Goal: Task Accomplishment & Management: Manage account settings

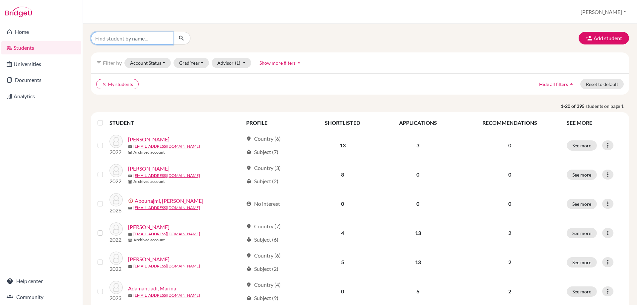
click at [103, 34] on input "Find student by name..." at bounding box center [132, 38] width 82 height 13
type input "[PERSON_NAME]"
click at [180, 39] on icon "submit" at bounding box center [181, 38] width 7 height 7
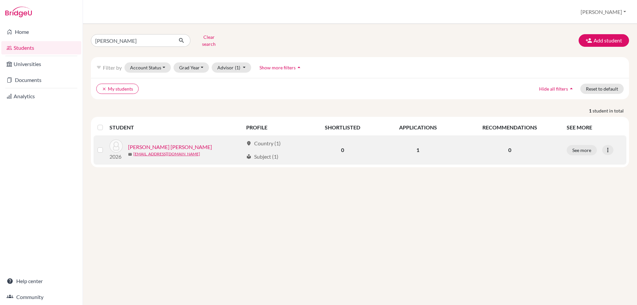
click at [143, 143] on link "Plantz Baisch, Isabela" at bounding box center [170, 147] width 84 height 8
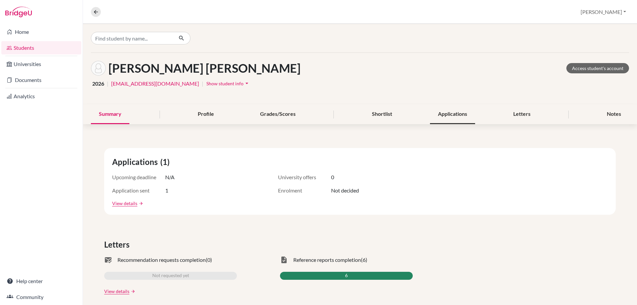
click at [439, 113] on div "Applications" at bounding box center [452, 115] width 45 height 20
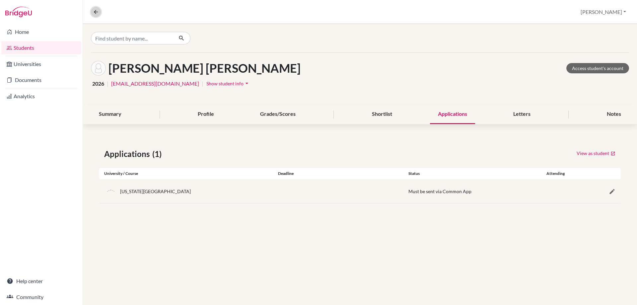
click at [97, 10] on icon at bounding box center [96, 12] width 6 height 6
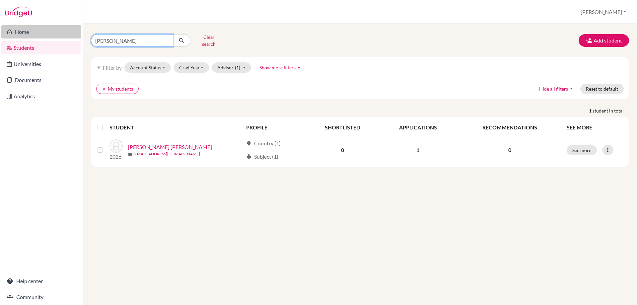
drag, startPoint x: 113, startPoint y: 38, endPoint x: 67, endPoint y: 33, distance: 46.1
click at [70, 33] on div "Home Students Universities Documents Analytics Help center Community Students o…" at bounding box center [318, 152] width 637 height 305
type input "j"
type input "karali"
click button "submit" at bounding box center [182, 40] width 18 height 13
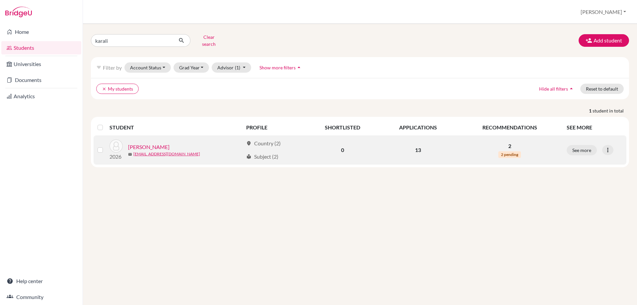
click at [142, 143] on link "Karali, Karina" at bounding box center [148, 147] width 41 height 8
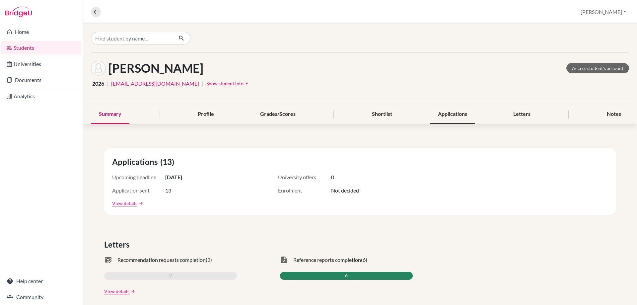
click at [442, 111] on div "Applications" at bounding box center [452, 115] width 45 height 20
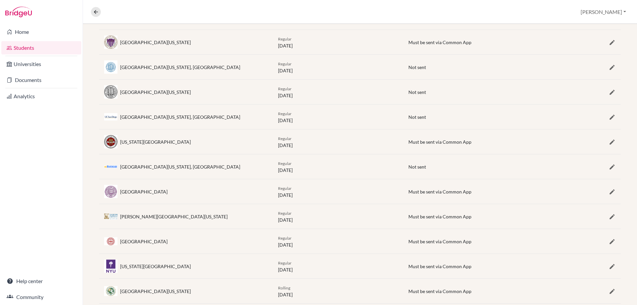
scroll to position [214, 0]
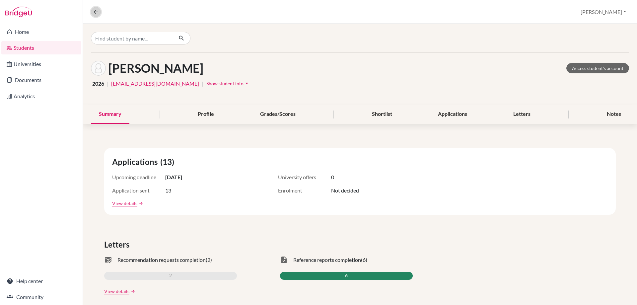
click at [95, 16] on button at bounding box center [96, 12] width 10 height 10
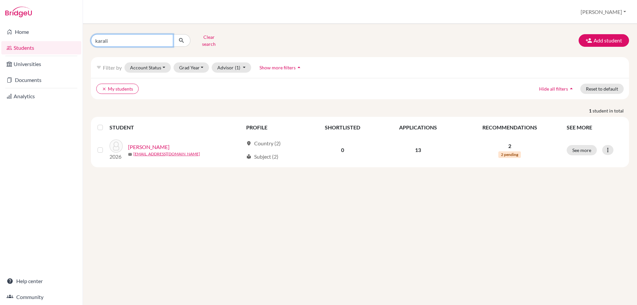
drag, startPoint x: 109, startPoint y: 37, endPoint x: 78, endPoint y: 41, distance: 31.3
click at [79, 42] on div "Home Students Universities Documents Analytics Help center Community Students o…" at bounding box center [318, 152] width 637 height 305
type input "roham"
click button "submit" at bounding box center [182, 40] width 18 height 13
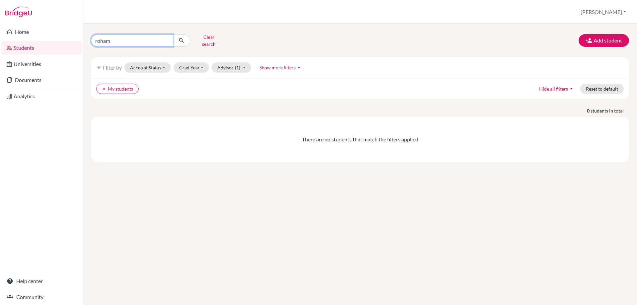
click at [121, 37] on input "roham" at bounding box center [132, 40] width 82 height 13
type input "rohan"
click button "submit" at bounding box center [182, 40] width 18 height 13
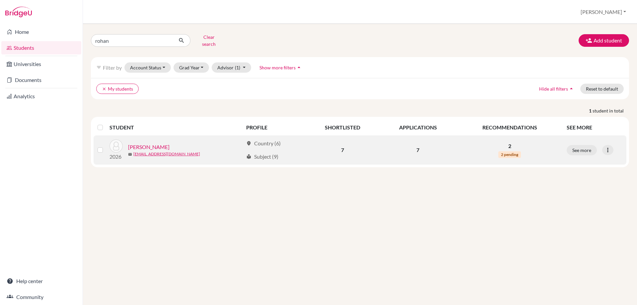
click at [135, 143] on link "Parasramka, Rohan" at bounding box center [148, 147] width 41 height 8
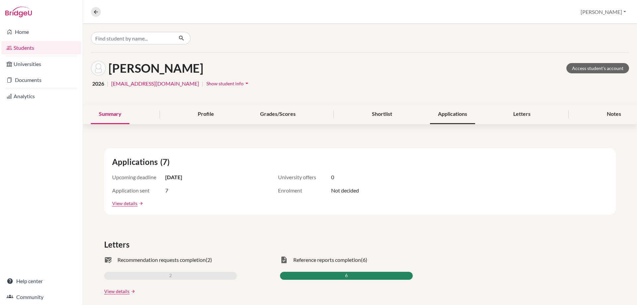
click at [447, 115] on div "Applications" at bounding box center [452, 115] width 45 height 20
click at [96, 14] on icon at bounding box center [96, 12] width 6 height 6
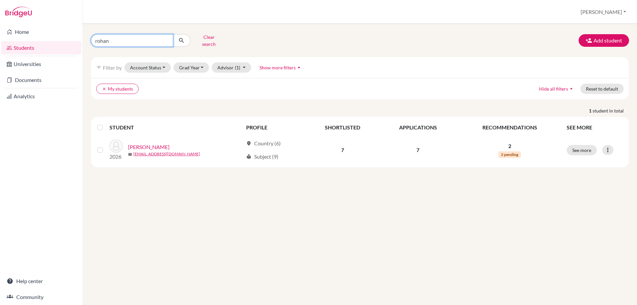
drag, startPoint x: 113, startPoint y: 41, endPoint x: 61, endPoint y: 40, distance: 52.4
click at [61, 41] on div "Home Students Universities Documents Analytics Help center Community Students o…" at bounding box center [318, 152] width 637 height 305
type input "shrey"
click button "submit" at bounding box center [182, 40] width 18 height 13
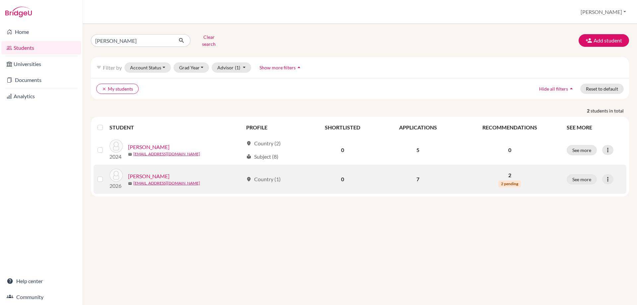
click at [147, 172] on link "Nautiyal, Shrey" at bounding box center [148, 176] width 41 height 8
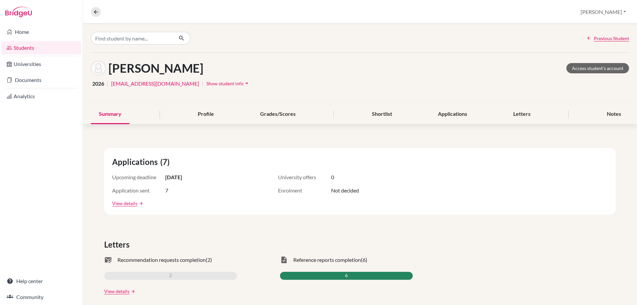
click at [206, 84] on span "Show student info" at bounding box center [224, 84] width 37 height 6
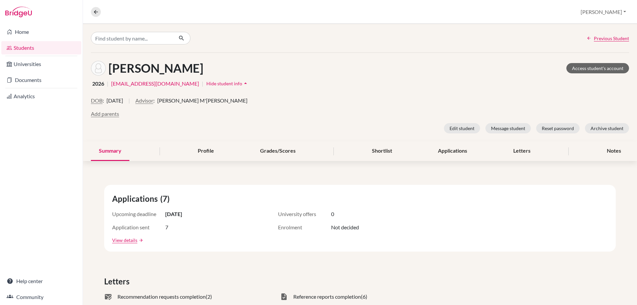
click at [206, 84] on span "Hide student info" at bounding box center [224, 84] width 36 height 6
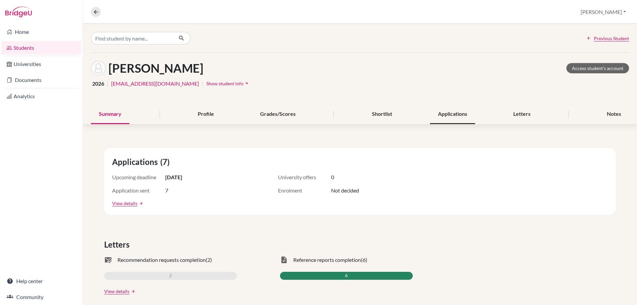
click at [450, 116] on div "Applications" at bounding box center [452, 115] width 45 height 20
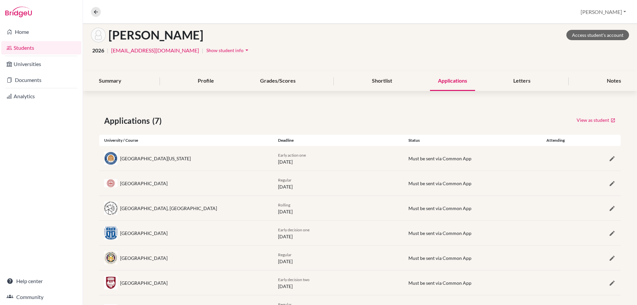
scroll to position [64, 0]
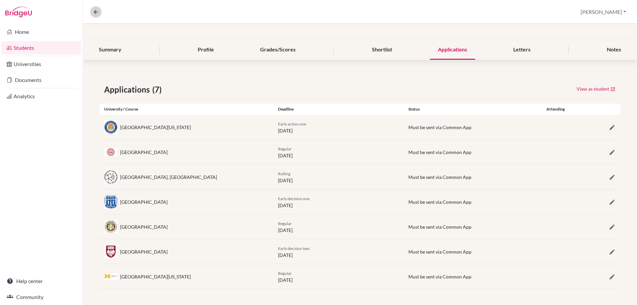
drag, startPoint x: 97, startPoint y: 12, endPoint x: 105, endPoint y: 14, distance: 8.0
click at [97, 12] on icon at bounding box center [96, 12] width 6 height 6
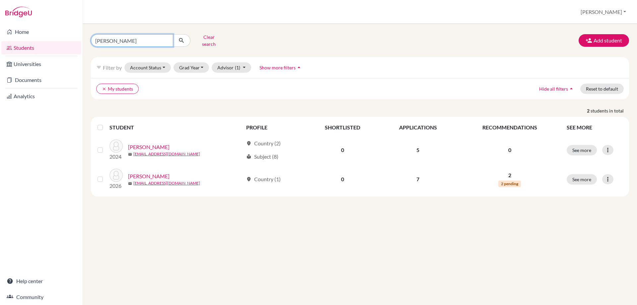
drag, startPoint x: 113, startPoint y: 37, endPoint x: 57, endPoint y: 39, distance: 55.5
click at [57, 39] on div "Home Students Universities Documents Analytics Help center Community Students o…" at bounding box center [318, 152] width 637 height 305
type input "isabela"
click button "submit" at bounding box center [182, 40] width 18 height 13
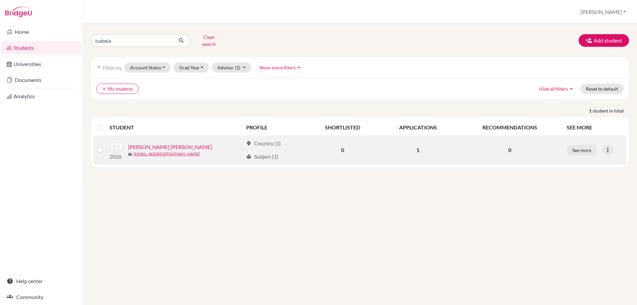
click at [153, 143] on link "Plantz Baisch, Isabela" at bounding box center [170, 147] width 84 height 8
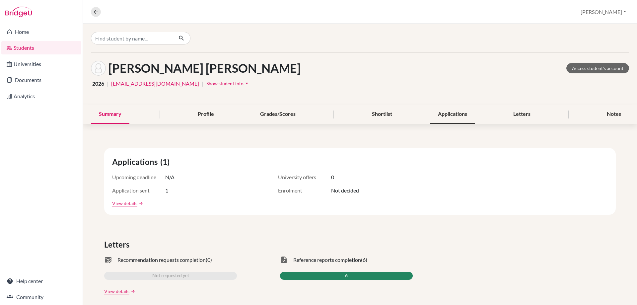
click at [441, 114] on div "Applications" at bounding box center [452, 115] width 45 height 20
click at [95, 11] on icon at bounding box center [96, 12] width 6 height 6
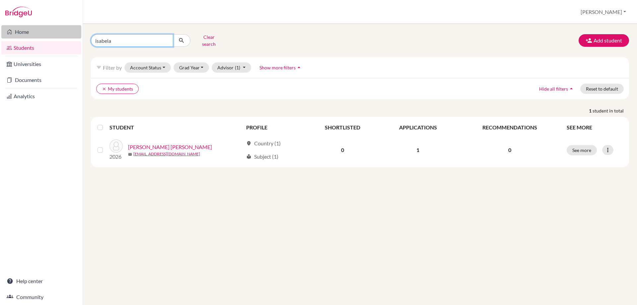
drag, startPoint x: 105, startPoint y: 41, endPoint x: 39, endPoint y: 38, distance: 65.8
click at [43, 40] on div "Home Students Universities Documents Analytics Help center Community Students o…" at bounding box center [318, 152] width 637 height 305
type input "gambini"
click button "submit" at bounding box center [182, 40] width 18 height 13
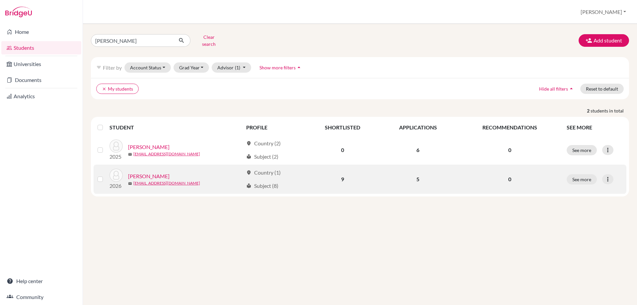
click at [141, 172] on link "Gambini, Leonardo" at bounding box center [148, 176] width 41 height 8
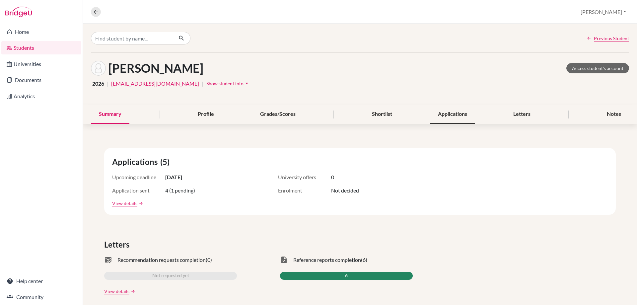
click at [459, 112] on div "Applications" at bounding box center [452, 115] width 45 height 20
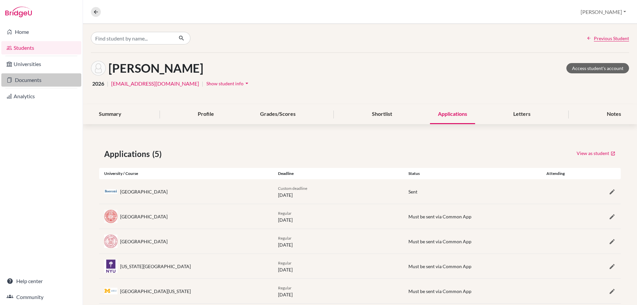
click at [25, 83] on link "Documents" at bounding box center [41, 79] width 80 height 13
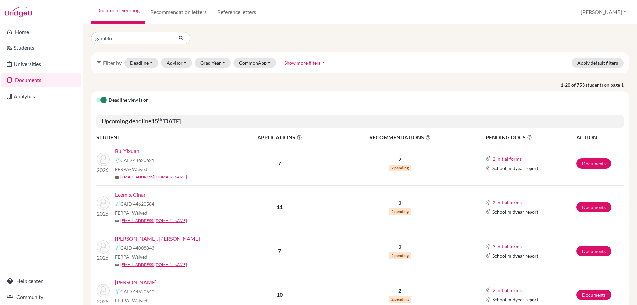
type input "gambini"
click button "submit" at bounding box center [182, 38] width 18 height 13
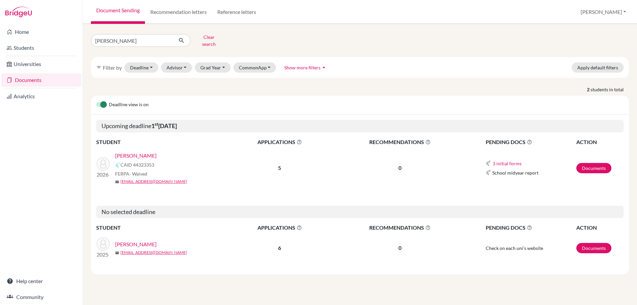
click at [133, 152] on link "Gambini, Leonardo" at bounding box center [135, 156] width 41 height 8
drag, startPoint x: 84, startPoint y: 35, endPoint x: 78, endPoint y: 33, distance: 6.3
click at [81, 33] on div "Home Students Universities Documents Analytics Help center Community Document S…" at bounding box center [318, 152] width 637 height 305
type input "cinar"
click button "submit" at bounding box center [182, 40] width 18 height 13
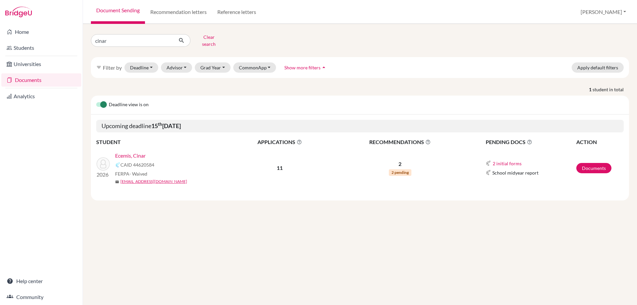
click at [128, 153] on link "Ecemis, Cinar" at bounding box center [130, 156] width 31 height 8
drag, startPoint x: 118, startPoint y: 42, endPoint x: 10, endPoint y: 46, distance: 107.9
click at [12, 47] on div "Home Students Universities Documents Analytics Help center Community Document S…" at bounding box center [318, 152] width 637 height 305
type input "fournial"
click button "submit" at bounding box center [182, 40] width 18 height 13
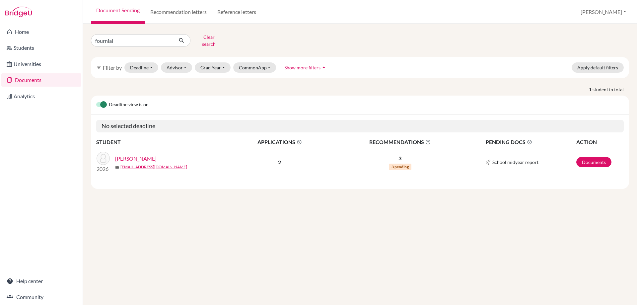
click at [135, 155] on link "Fournials, Leopold" at bounding box center [135, 159] width 41 height 8
drag, startPoint x: 115, startPoint y: 38, endPoint x: 56, endPoint y: 39, distance: 59.4
click at [58, 40] on div "Home Students Universities Documents Analytics Help center Community Document S…" at bounding box center [318, 152] width 637 height 305
type input "aryan"
click button "submit" at bounding box center [182, 40] width 18 height 13
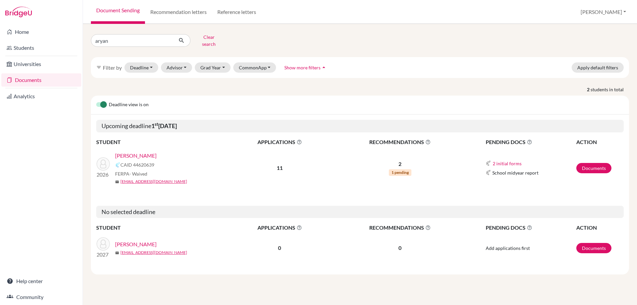
click at [138, 152] on link "[PERSON_NAME]" at bounding box center [135, 156] width 41 height 8
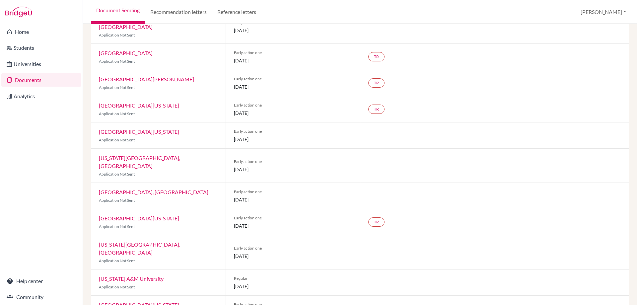
scroll to position [103, 0]
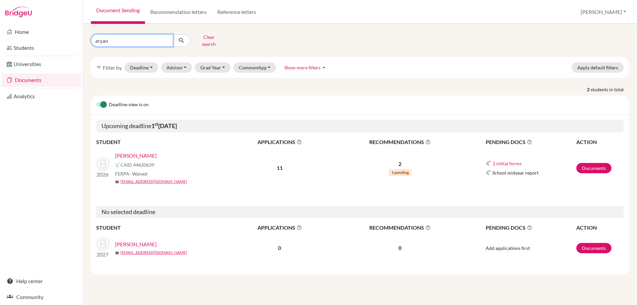
drag, startPoint x: 121, startPoint y: 39, endPoint x: 17, endPoint y: 39, distance: 103.9
click at [21, 40] on div "Home Students Universities Documents Analytics Help center Community Document S…" at bounding box center [318, 152] width 637 height 305
type input "mia"
click button "submit" at bounding box center [182, 40] width 18 height 13
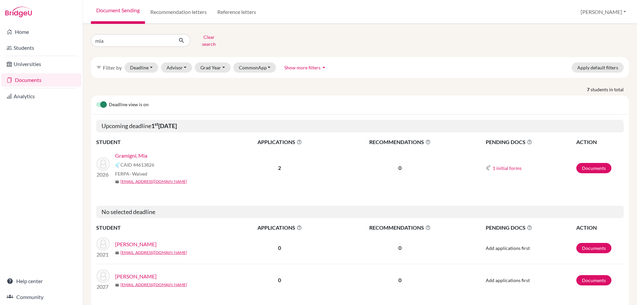
click at [135, 152] on link "Gramigni, Mia" at bounding box center [131, 156] width 32 height 8
drag, startPoint x: 123, startPoint y: 37, endPoint x: 71, endPoint y: 39, distance: 51.5
click at [71, 39] on div "Home Students Universities Documents Analytics Help center Community Document S…" at bounding box center [318, 152] width 637 height 305
type input "wang"
click button "submit" at bounding box center [182, 40] width 18 height 13
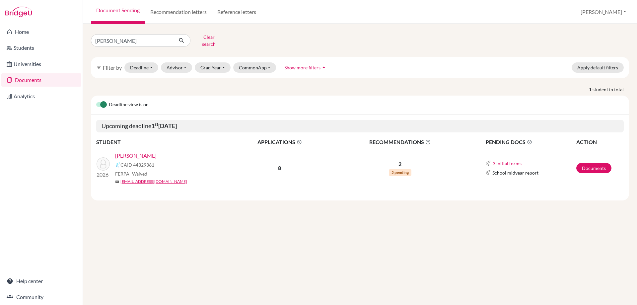
click at [136, 152] on link "Wang, Xiaodan" at bounding box center [135, 156] width 41 height 8
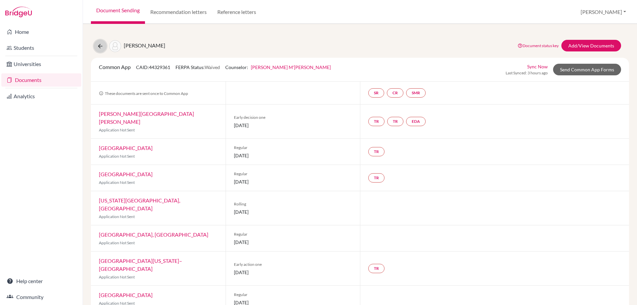
click at [97, 45] on icon at bounding box center [100, 46] width 7 height 7
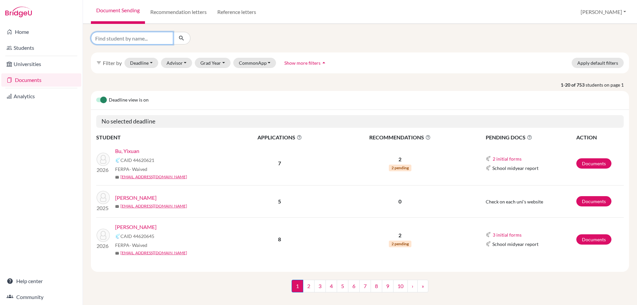
drag, startPoint x: 110, startPoint y: 38, endPoint x: 112, endPoint y: 40, distance: 3.5
click at [110, 38] on input "Find student by name..." at bounding box center [132, 38] width 82 height 13
type input "isabela"
click button "submit" at bounding box center [182, 38] width 18 height 13
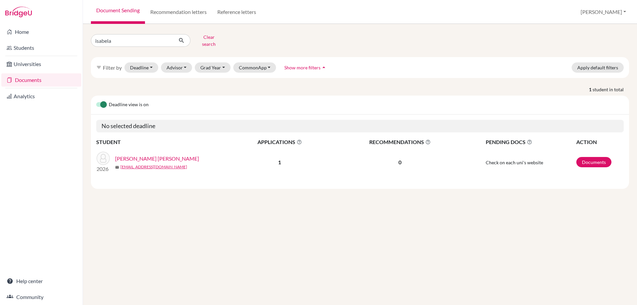
click at [340, 212] on div "isabela Clear search filter_list Filter by Deadline - Select a date range Or do…" at bounding box center [360, 164] width 554 height 281
click at [26, 81] on link "Documents" at bounding box center [41, 79] width 80 height 13
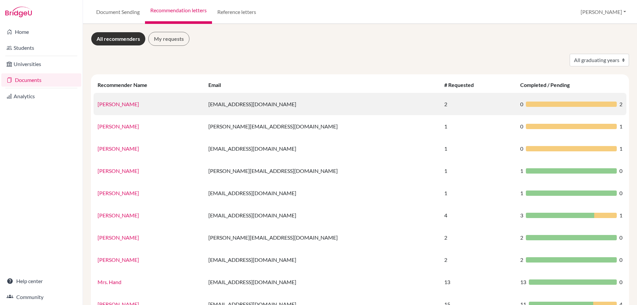
click at [111, 104] on link "[PERSON_NAME]" at bounding box center [118, 104] width 41 height 6
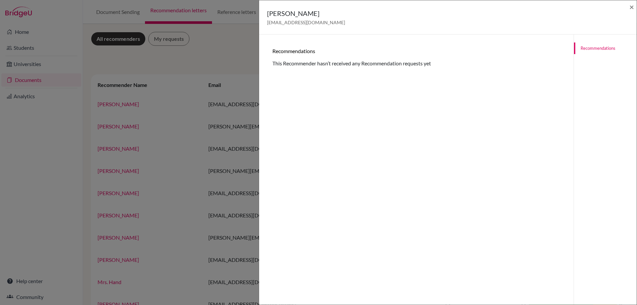
click at [592, 46] on link "Recommendations" at bounding box center [605, 48] width 63 height 12
click at [633, 7] on span "×" at bounding box center [631, 7] width 5 height 10
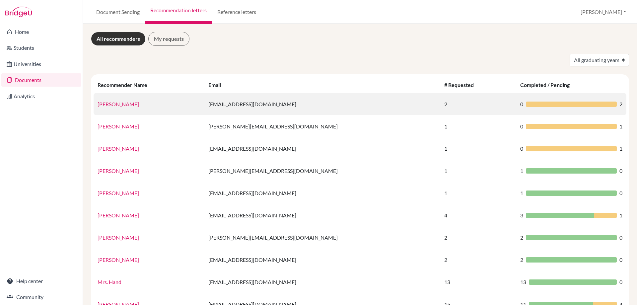
click at [597, 105] on div at bounding box center [571, 104] width 91 height 5
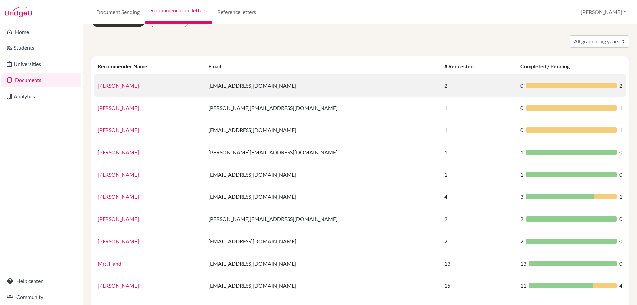
scroll to position [33, 0]
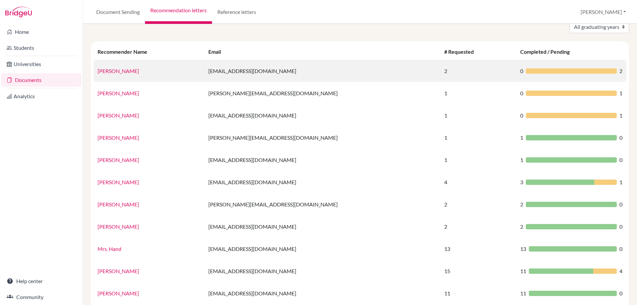
click at [112, 70] on link "Mrs Addis" at bounding box center [118, 71] width 41 height 6
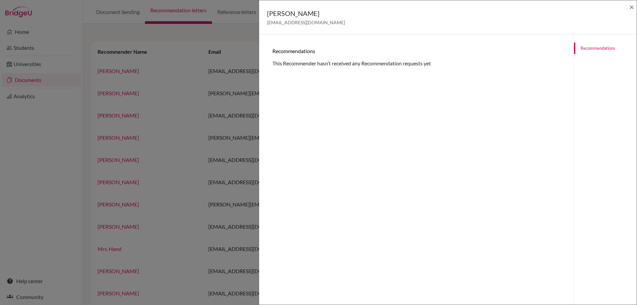
click at [593, 47] on link "Recommendations" at bounding box center [605, 48] width 63 height 12
click at [632, 9] on span "×" at bounding box center [631, 7] width 5 height 10
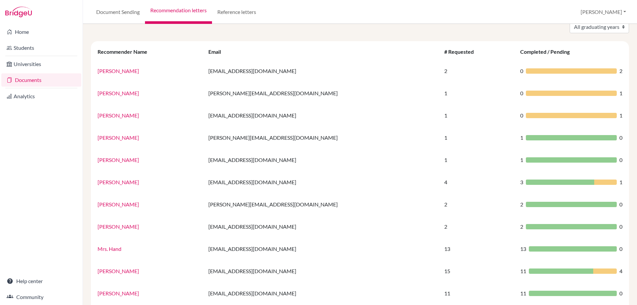
drag, startPoint x: 21, startPoint y: 76, endPoint x: 78, endPoint y: 10, distance: 87.7
click at [21, 77] on link "Documents" at bounding box center [41, 79] width 80 height 13
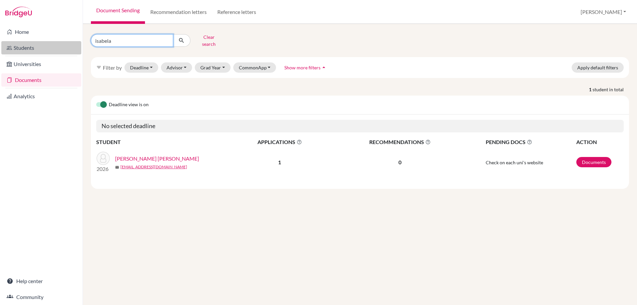
drag, startPoint x: 113, startPoint y: 41, endPoint x: 65, endPoint y: 41, distance: 48.8
click at [65, 41] on div "Home Students Universities Documents Analytics Help center Community Document S…" at bounding box center [318, 152] width 637 height 305
type input "filipp"
click at [179, 37] on icon "submit" at bounding box center [181, 40] width 7 height 7
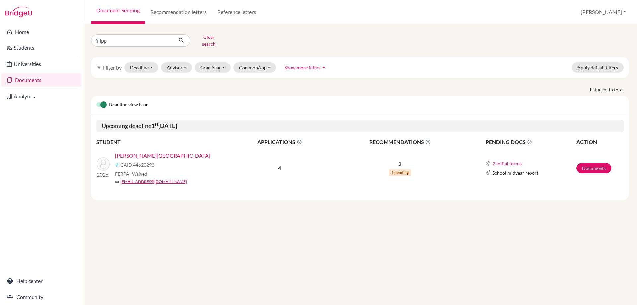
drag, startPoint x: 147, startPoint y: 153, endPoint x: 196, endPoint y: 104, distance: 69.7
click at [147, 153] on link "Artemenko, Filipp" at bounding box center [162, 156] width 95 height 8
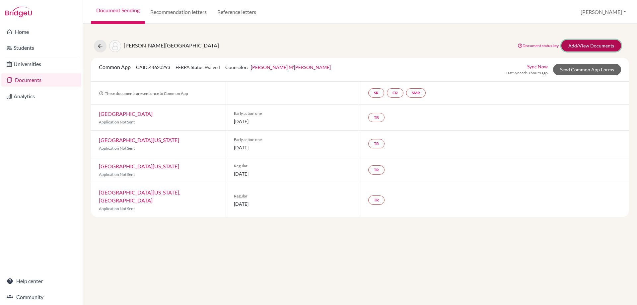
click at [571, 45] on link "Add/View Documents" at bounding box center [591, 46] width 60 height 12
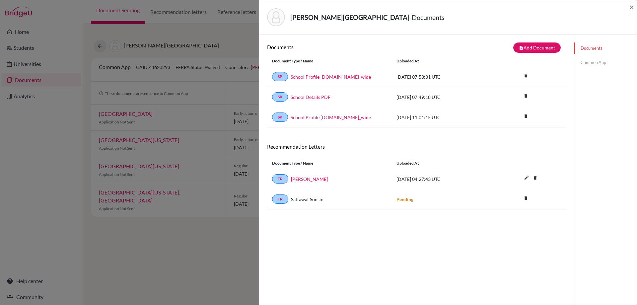
drag, startPoint x: 307, startPoint y: 179, endPoint x: 301, endPoint y: 178, distance: 5.4
click at [301, 178] on link "[PERSON_NAME]" at bounding box center [309, 179] width 37 height 7
click at [632, 6] on span "×" at bounding box center [631, 7] width 5 height 10
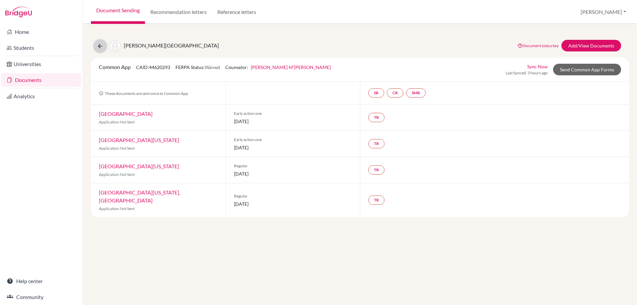
click at [103, 43] on icon at bounding box center [100, 46] width 7 height 7
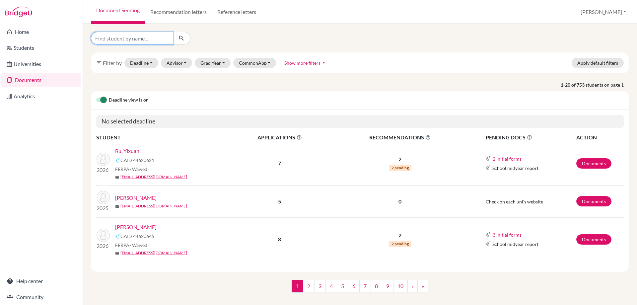
click at [110, 35] on input "Find student by name..." at bounding box center [132, 38] width 82 height 13
type input "filipp"
click button "submit" at bounding box center [182, 38] width 18 height 13
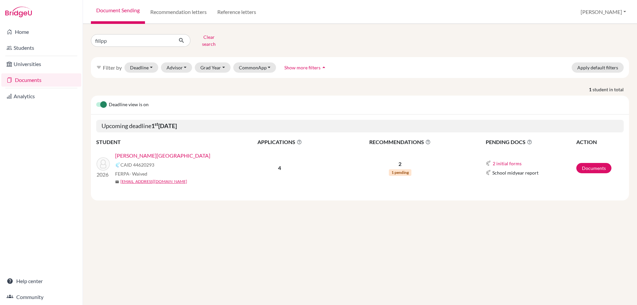
click at [140, 152] on link "[PERSON_NAME][GEOGRAPHIC_DATA]" at bounding box center [162, 156] width 95 height 8
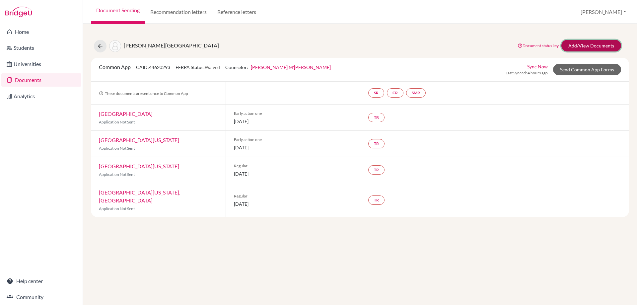
click at [584, 44] on link "Add/View Documents" at bounding box center [591, 46] width 60 height 12
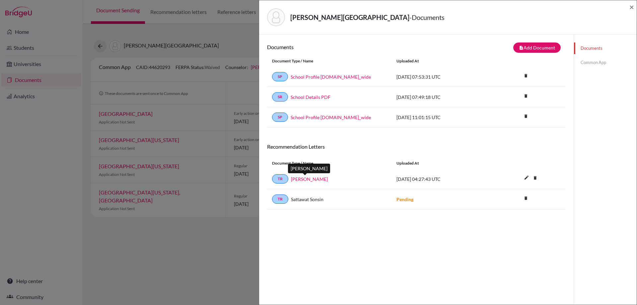
click at [302, 177] on link "[PERSON_NAME]" at bounding box center [309, 179] width 37 height 7
click at [629, 5] on span "×" at bounding box center [631, 7] width 5 height 10
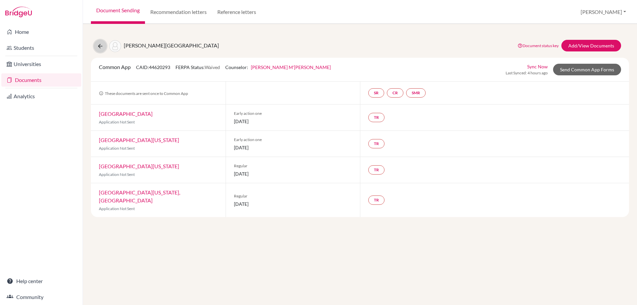
click at [106, 49] on button at bounding box center [100, 46] width 13 height 13
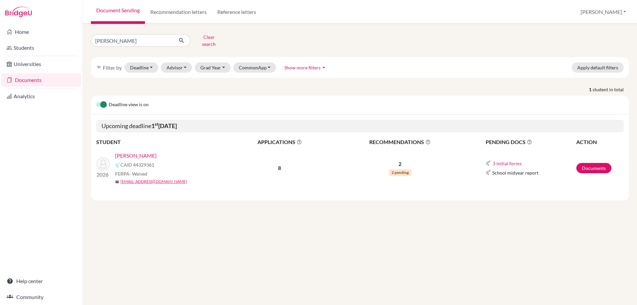
click at [133, 152] on link "[PERSON_NAME]" at bounding box center [135, 156] width 41 height 8
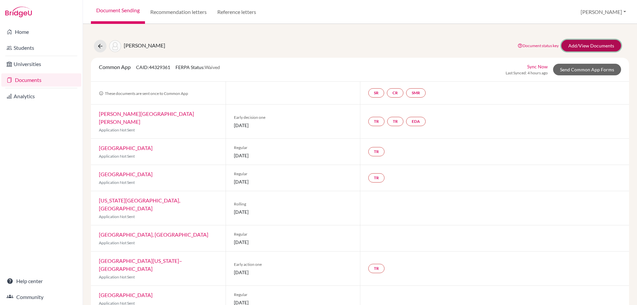
click at [570, 42] on link "Add/View Documents" at bounding box center [591, 46] width 60 height 12
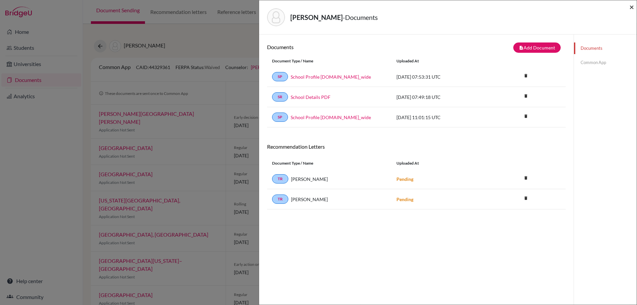
click at [632, 5] on span "×" at bounding box center [631, 7] width 5 height 10
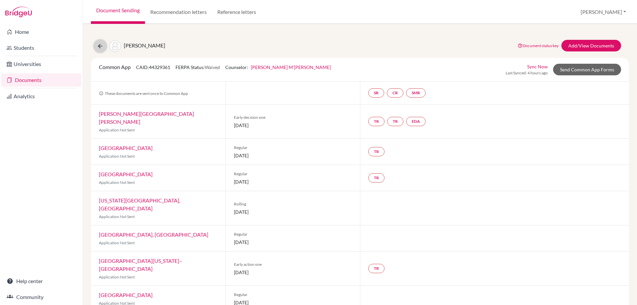
click at [98, 49] on button at bounding box center [100, 46] width 13 height 13
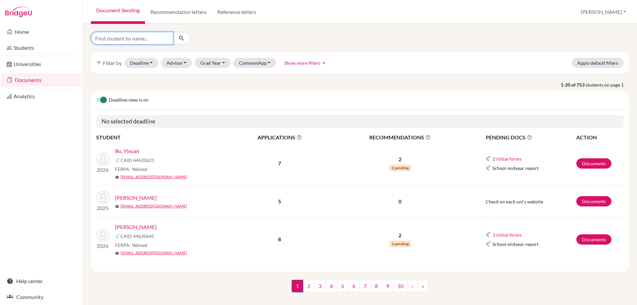
click at [104, 40] on input "Find student by name..." at bounding box center [132, 38] width 82 height 13
type input "filipp"
click button "submit" at bounding box center [182, 38] width 18 height 13
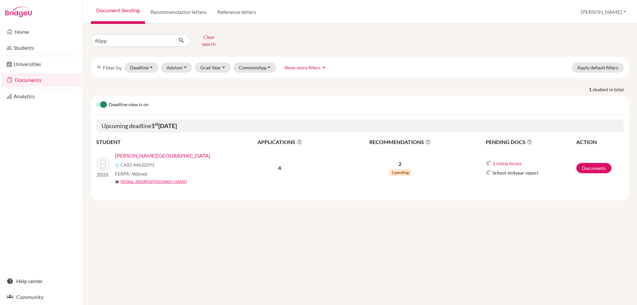
click at [127, 153] on link "Artemenko, Filipp" at bounding box center [162, 156] width 95 height 8
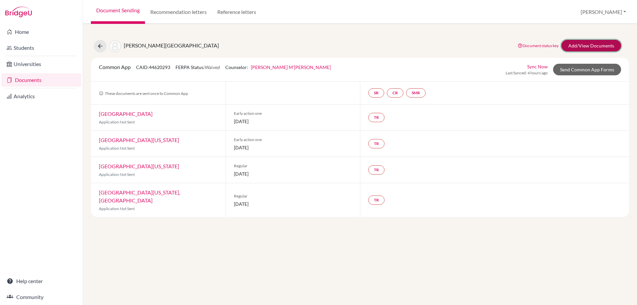
click at [568, 47] on link "Add/View Documents" at bounding box center [591, 46] width 60 height 12
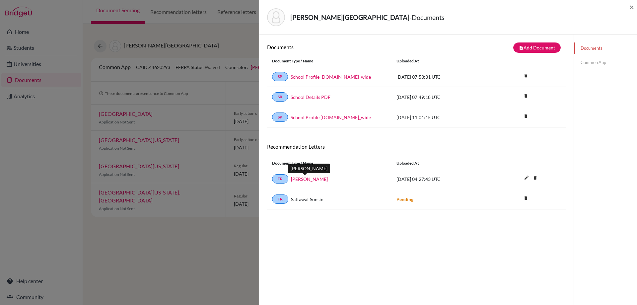
drag, startPoint x: 308, startPoint y: 180, endPoint x: 304, endPoint y: 179, distance: 4.1
click at [304, 179] on link "Victoria Addis" at bounding box center [309, 179] width 37 height 7
click at [631, 9] on span "×" at bounding box center [631, 7] width 5 height 10
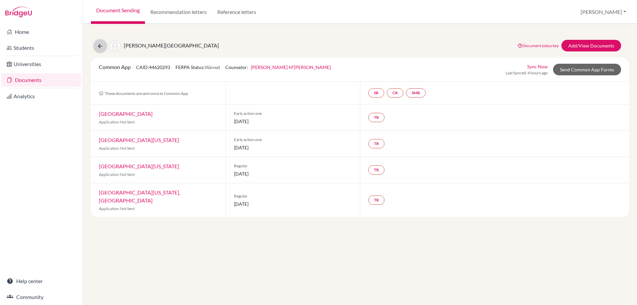
click at [98, 48] on icon at bounding box center [100, 46] width 7 height 7
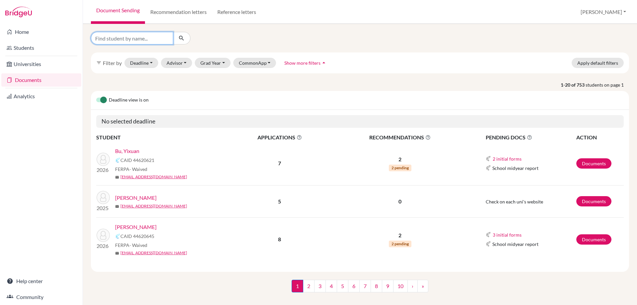
click at [128, 38] on input "Find student by name..." at bounding box center [132, 38] width 82 height 13
type input "aryan"
click button "submit" at bounding box center [182, 38] width 18 height 13
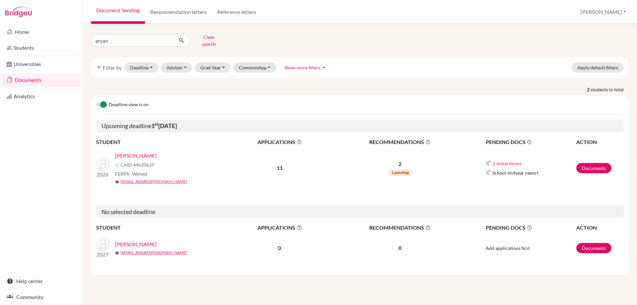
click at [147, 152] on link "[PERSON_NAME]" at bounding box center [135, 156] width 41 height 8
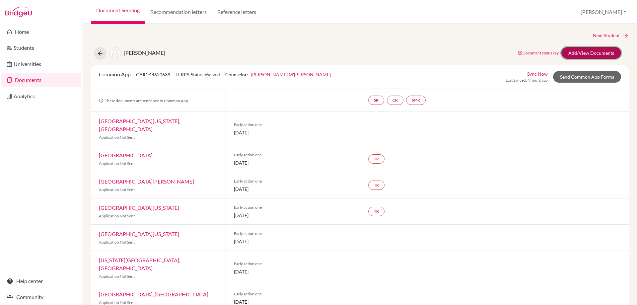
click at [566, 53] on link "Add/View Documents" at bounding box center [591, 53] width 60 height 12
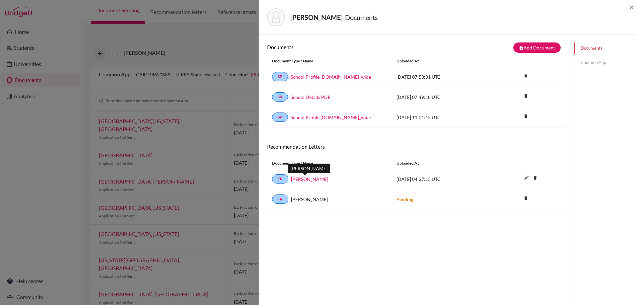
click at [307, 177] on link "[PERSON_NAME]" at bounding box center [309, 179] width 37 height 7
click at [312, 178] on link "[PERSON_NAME]" at bounding box center [309, 179] width 37 height 7
